Goal: Transaction & Acquisition: Purchase product/service

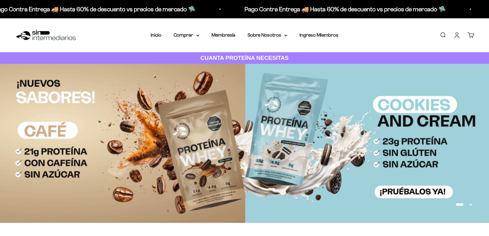
click at [335, 24] on input "Buscar" at bounding box center [369, 22] width 143 height 14
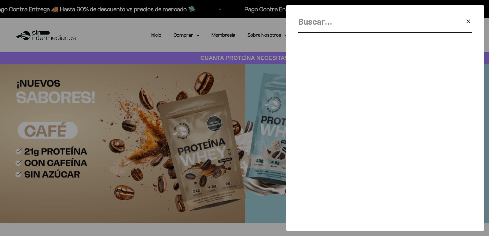
click at [335, 24] on input "Buscar" at bounding box center [369, 22] width 143 height 14
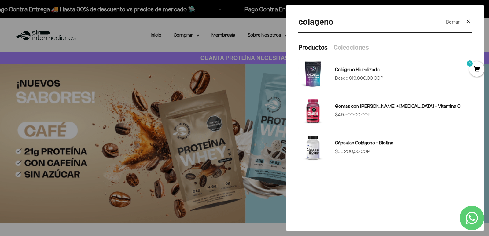
type input "colageno"
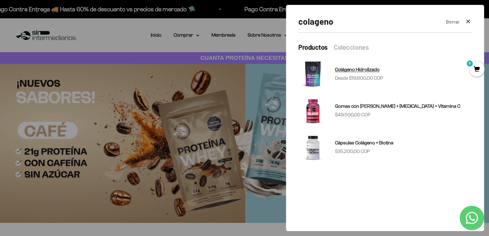
click at [328, 74] on link "Colágeno Hidrolizado Precio de oferta Desde $19.800,00 COP" at bounding box center [384, 73] width 173 height 29
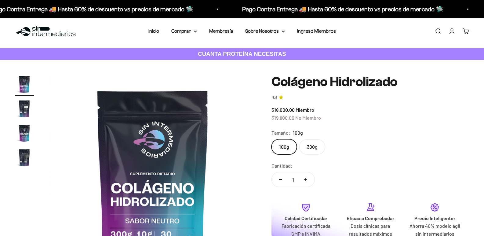
scroll to position [31, 0]
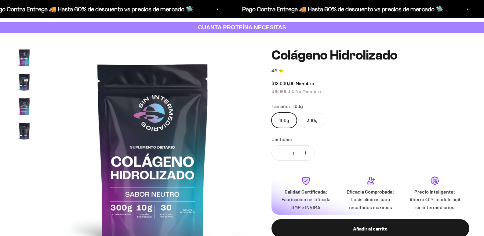
click at [312, 128] on label "300g" at bounding box center [312, 120] width 26 height 15
click at [272, 113] on input "300g" at bounding box center [271, 112] width 0 height 0
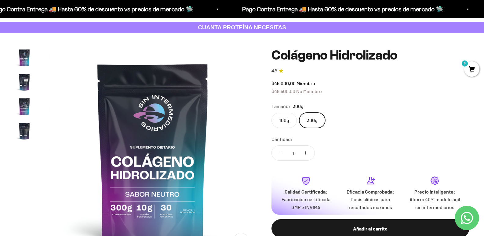
click at [309, 156] on button "Aumentar cantidad" at bounding box center [306, 153] width 18 height 15
type input "2"
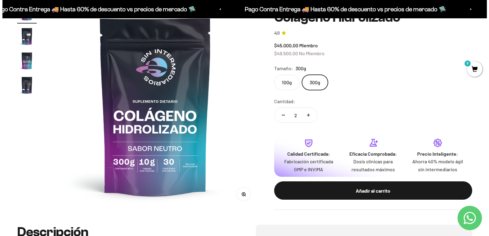
scroll to position [92, 0]
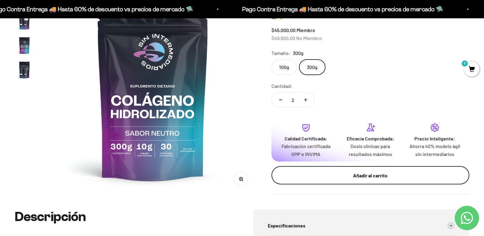
click at [382, 175] on div "Añadir al carrito" at bounding box center [370, 176] width 173 height 8
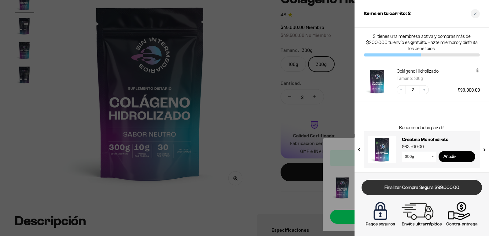
click at [433, 188] on link "Finalizar Compra Segura $99.000,00" at bounding box center [421, 188] width 120 height 16
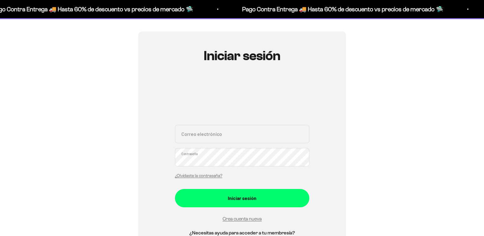
scroll to position [92, 0]
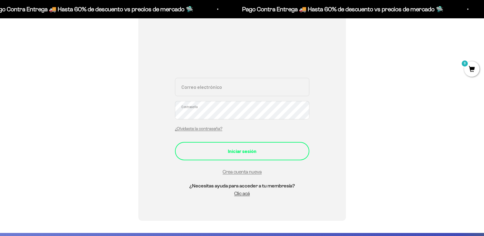
type input "smiderosarboleda@gmail.com"
click at [239, 152] on div "Iniciar sesión" at bounding box center [242, 151] width 110 height 8
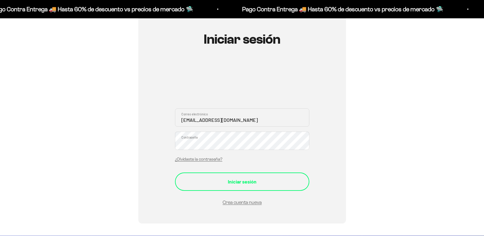
click at [241, 190] on button "Iniciar sesión" at bounding box center [242, 182] width 134 height 18
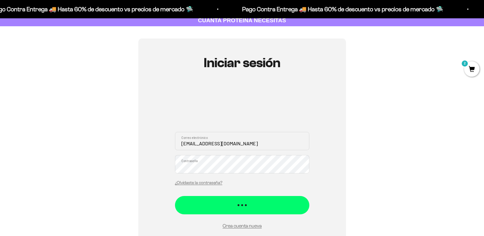
scroll to position [1, 0]
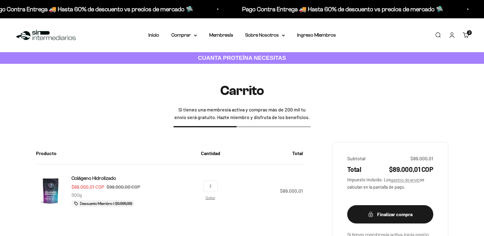
click at [437, 36] on link "Buscar" at bounding box center [438, 35] width 7 height 7
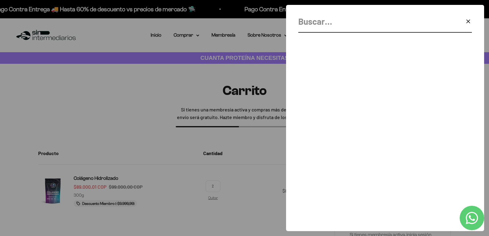
click at [353, 25] on input "Buscar" at bounding box center [369, 22] width 143 height 14
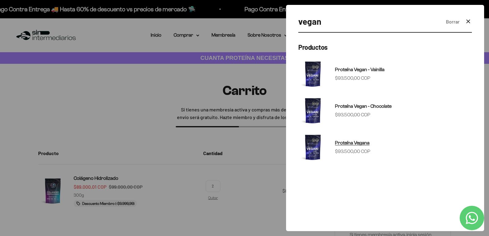
type input "vegan"
click at [349, 144] on span "Proteína Vegana" at bounding box center [352, 142] width 35 height 5
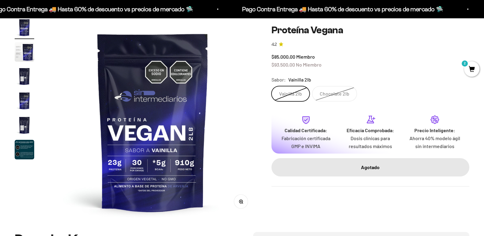
scroll to position [61, 0]
click at [348, 95] on label "Chocolate 2lb" at bounding box center [334, 93] width 45 height 15
click at [272, 86] on input "Chocolate 2lb" at bounding box center [271, 86] width 0 height 0
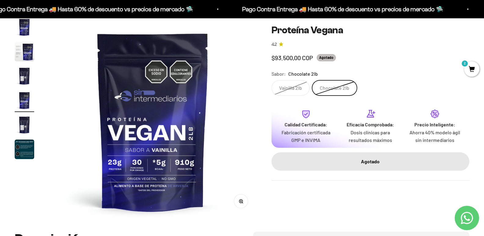
scroll to position [0, 621]
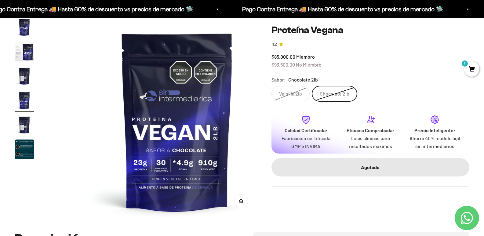
click at [304, 91] on label "Vainilla 2lb" at bounding box center [291, 93] width 38 height 15
click at [272, 86] on input "Vainilla 2lb" at bounding box center [271, 86] width 0 height 0
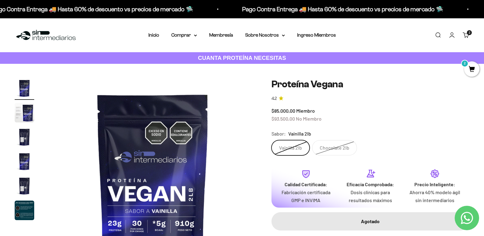
click at [468, 66] on span "2" at bounding box center [471, 68] width 15 height 15
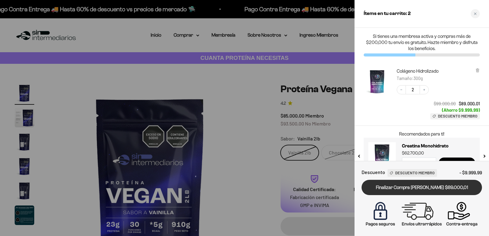
click at [421, 191] on link "Finalizar Compra [PERSON_NAME] $89.000,01" at bounding box center [421, 188] width 120 height 16
